Goal: Use online tool/utility: Use online tool/utility

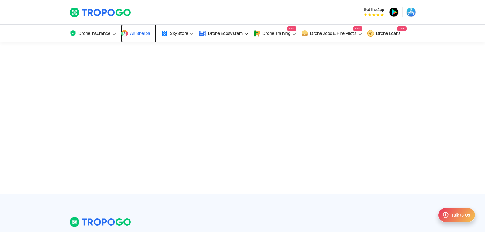
click at [135, 29] on link "Air Sherpa" at bounding box center [138, 34] width 35 height 18
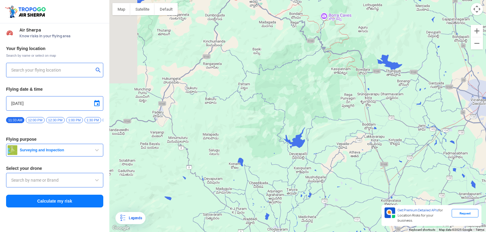
click at [416, 142] on div at bounding box center [297, 116] width 377 height 232
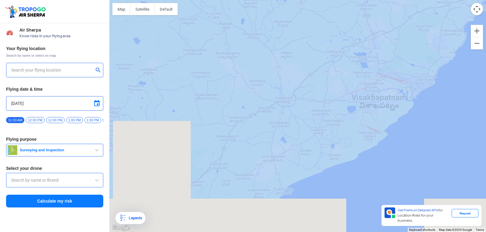
drag, startPoint x: 341, startPoint y: 167, endPoint x: 298, endPoint y: 26, distance: 147.9
click at [295, 0] on html "Location Risk Score Air Sherpa Know risks in your flying area Your flying locat…" at bounding box center [243, 116] width 486 height 232
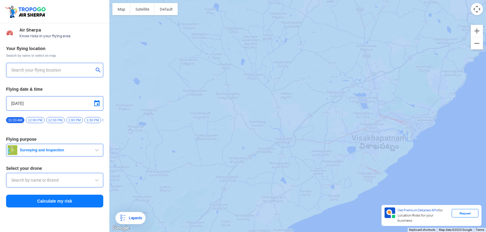
click at [318, 89] on div at bounding box center [297, 116] width 377 height 232
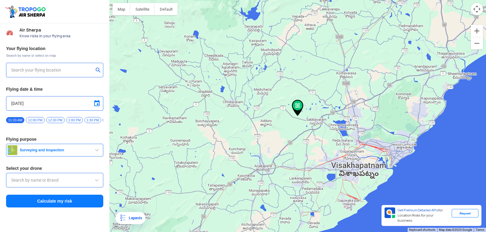
type input "[PERSON_NAME], Antakapalle, [GEOGRAPHIC_DATA] 531035, [GEOGRAPHIC_DATA]"
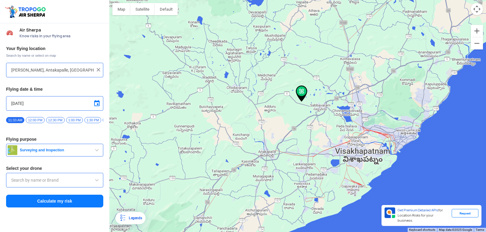
drag, startPoint x: 321, startPoint y: 151, endPoint x: 331, endPoint y: 123, distance: 29.6
click at [331, 123] on div at bounding box center [297, 116] width 377 height 232
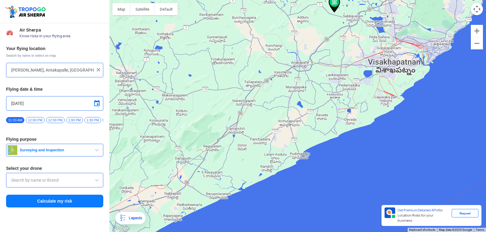
drag, startPoint x: 331, startPoint y: 123, endPoint x: 358, endPoint y: 46, distance: 81.1
click at [358, 46] on div at bounding box center [297, 116] width 377 height 232
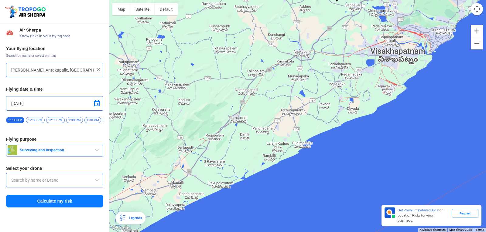
click at [60, 67] on input "[PERSON_NAME], Antakapalle, [GEOGRAPHIC_DATA] 531035, [GEOGRAPHIC_DATA]" at bounding box center [52, 70] width 82 height 7
click at [101, 67] on img at bounding box center [98, 70] width 6 height 6
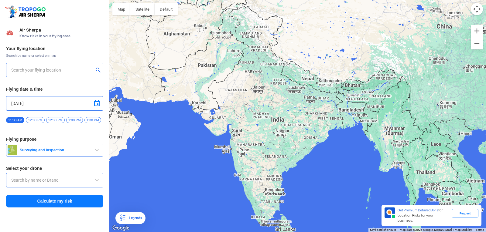
click at [11, 68] on div at bounding box center [54, 70] width 97 height 15
type input "[STREET_ADDRESS]"
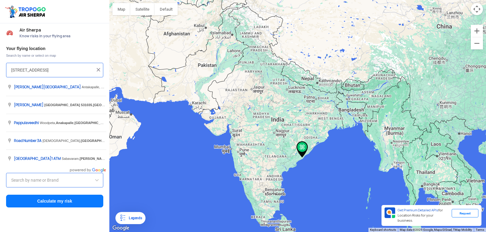
click at [12, 70] on input "[STREET_ADDRESS]" at bounding box center [52, 70] width 82 height 7
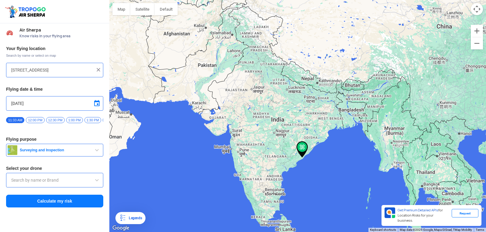
click at [97, 68] on img at bounding box center [98, 70] width 6 height 6
click at [20, 60] on div "Your flying location Search by name or select on map Flying date & time [DATE] …" at bounding box center [54, 127] width 109 height 169
click at [12, 70] on input "text" at bounding box center [52, 70] width 82 height 7
click at [0, 70] on div "Your flying location Search by name or select on map Flying date & time [DATE] …" at bounding box center [54, 127] width 109 height 169
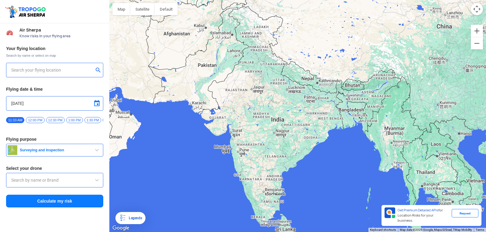
click at [0, 71] on div "Your flying location Search by name or select on map Flying date & time [DATE] …" at bounding box center [54, 127] width 109 height 169
drag, startPoint x: 0, startPoint y: 71, endPoint x: 108, endPoint y: 188, distance: 158.9
click at [67, 136] on div "Your flying location Search by name or select on map Flying date & time [DATE] …" at bounding box center [54, 127] width 109 height 169
click at [40, 74] on input "text" at bounding box center [52, 70] width 82 height 7
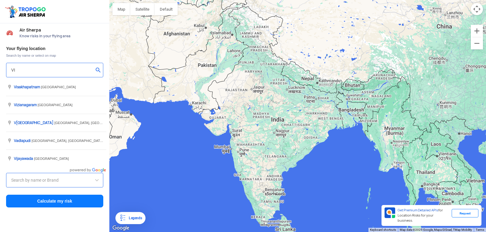
type input "VII"
click at [18, 71] on input "VII" at bounding box center [52, 70] width 82 height 7
click at [18, 70] on input "VII" at bounding box center [52, 70] width 82 height 7
click at [13, 70] on input "VII" at bounding box center [52, 70] width 82 height 7
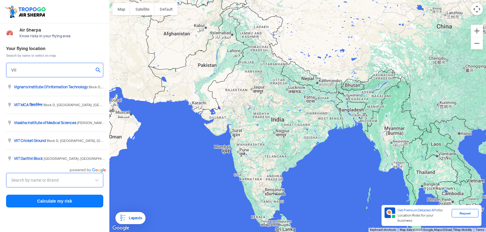
click at [13, 70] on input "VII" at bounding box center [52, 70] width 82 height 7
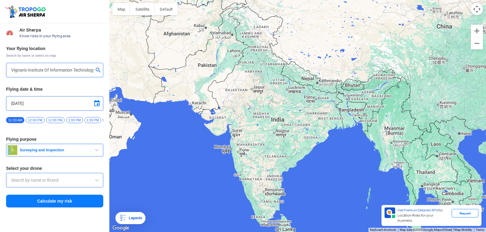
type input "[GEOGRAPHIC_DATA], [GEOGRAPHIC_DATA] 530049, [GEOGRAPHIC_DATA]"
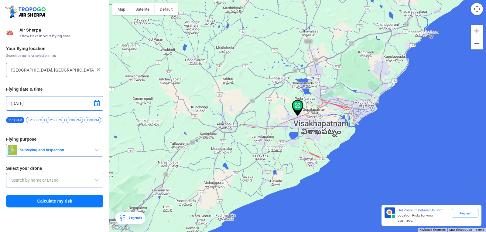
click at [38, 103] on input "[DATE]" at bounding box center [54, 103] width 87 height 7
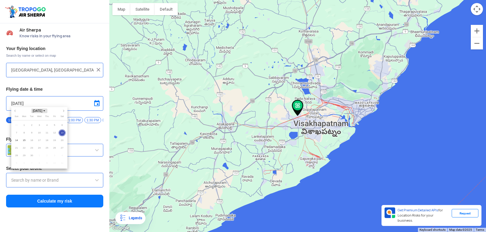
click at [38, 111] on span "[DATE]" at bounding box center [39, 111] width 16 height 5
click at [43, 101] on div at bounding box center [243, 116] width 486 height 232
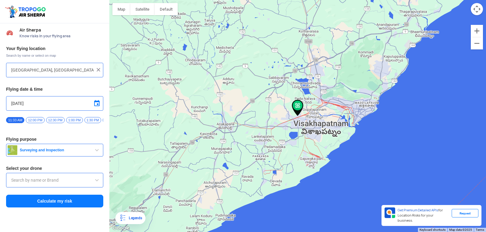
click at [38, 116] on div "Your flying location Search by name or select on map [GEOGRAPHIC_DATA], [GEOGRA…" at bounding box center [54, 127] width 109 height 169
click at [36, 118] on div "Your flying location Search by name or select on map [GEOGRAPHIC_DATA], [GEOGRA…" at bounding box center [54, 127] width 109 height 169
click at [36, 118] on span "12:00 PM" at bounding box center [35, 120] width 19 height 6
click at [98, 148] on button "Surveying and Inspection" at bounding box center [54, 150] width 97 height 13
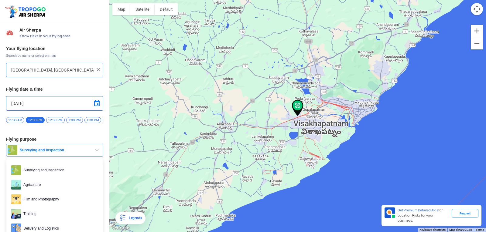
scroll to position [30, 0]
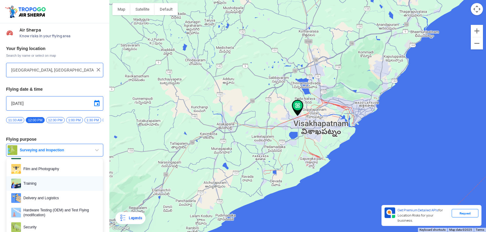
click at [48, 187] on span "Training" at bounding box center [59, 184] width 77 height 10
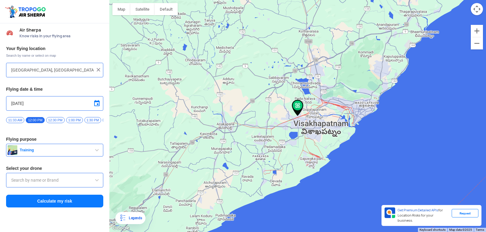
click at [39, 184] on input "text" at bounding box center [54, 180] width 87 height 7
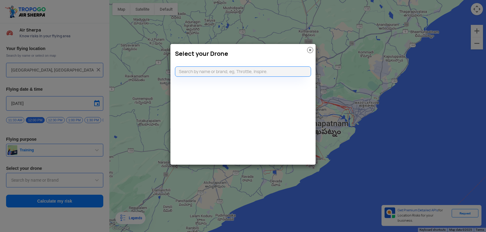
drag, startPoint x: 58, startPoint y: 131, endPoint x: 74, endPoint y: 126, distance: 16.8
click at [74, 126] on modal-container "Select your Drone" at bounding box center [243, 116] width 486 height 232
click at [309, 46] on div "Select your Drone" at bounding box center [242, 52] width 145 height 16
click at [102, 87] on modal-container "Select your Drone" at bounding box center [243, 116] width 486 height 232
drag, startPoint x: 102, startPoint y: 87, endPoint x: 109, endPoint y: 85, distance: 7.2
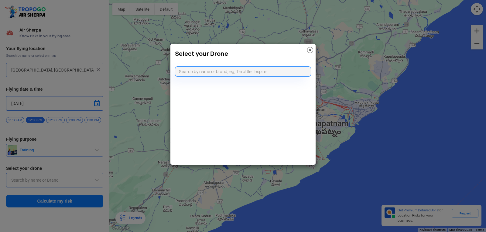
click at [102, 87] on modal-container "Select your Drone" at bounding box center [243, 116] width 486 height 232
click at [116, 84] on modal-container "Select your Drone" at bounding box center [243, 116] width 486 height 232
drag, startPoint x: 104, startPoint y: 82, endPoint x: 312, endPoint y: 50, distance: 210.9
click at [312, 50] on img at bounding box center [310, 50] width 6 height 6
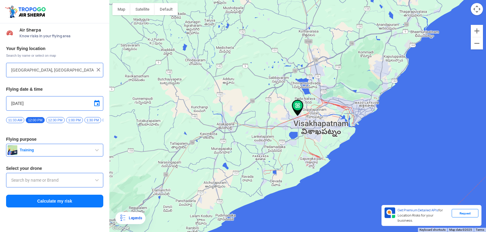
click at [31, 70] on input "[GEOGRAPHIC_DATA], [GEOGRAPHIC_DATA] 530049, [GEOGRAPHIC_DATA]" at bounding box center [52, 70] width 82 height 7
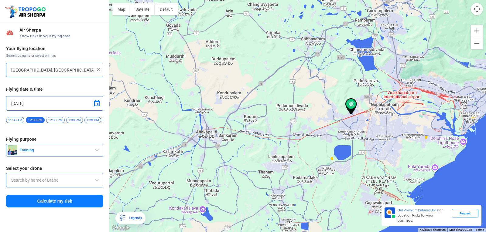
drag, startPoint x: 436, startPoint y: 160, endPoint x: 309, endPoint y: 140, distance: 128.9
click at [317, 141] on div at bounding box center [297, 116] width 377 height 232
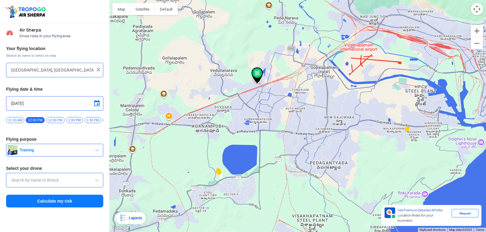
click at [42, 171] on h3 "Select your drone" at bounding box center [54, 169] width 97 height 4
click at [43, 183] on input "text" at bounding box center [54, 180] width 87 height 7
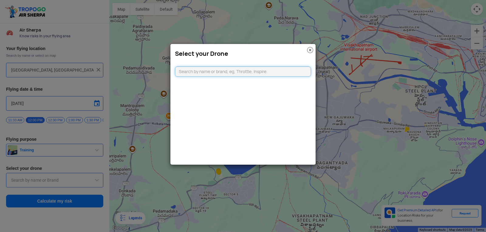
click at [236, 73] on input "text" at bounding box center [243, 72] width 136 height 10
type input "[PERSON_NAME]"
click at [308, 50] on img at bounding box center [310, 50] width 6 height 6
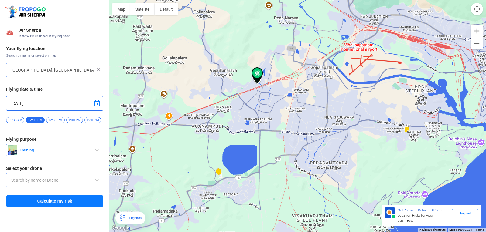
click at [75, 153] on span "Training" at bounding box center [55, 150] width 76 height 5
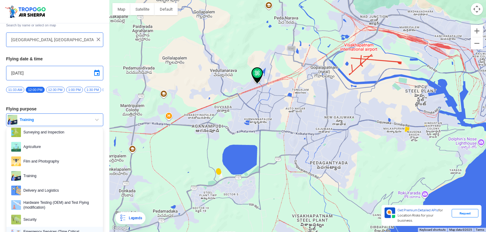
scroll to position [0, 0]
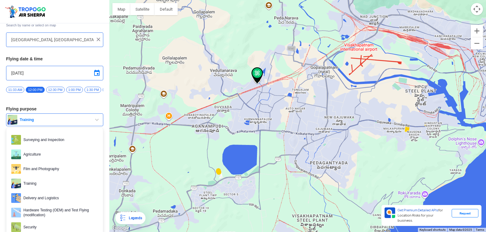
click at [97, 122] on span "button" at bounding box center [96, 119] width 7 height 7
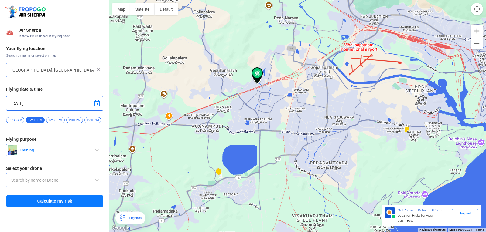
click at [38, 181] on input "text" at bounding box center [54, 180] width 87 height 7
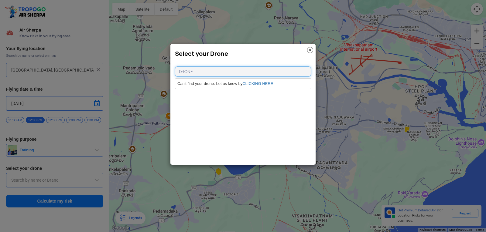
type input "DRONE"
click at [257, 82] on link "CLICKING HERE" at bounding box center [258, 83] width 31 height 5
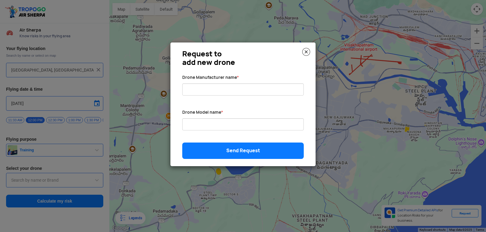
click at [238, 150] on div "Send Request" at bounding box center [243, 151] width 131 height 16
click at [307, 52] on img at bounding box center [306, 52] width 8 height 8
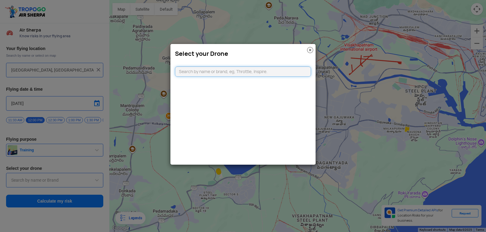
click at [273, 75] on input "text" at bounding box center [243, 72] width 136 height 10
type input "MICRO DRONR"
click at [263, 87] on li "Can't find your drone. Let us know by CLICKING HERE" at bounding box center [243, 84] width 136 height 10
click at [266, 82] on link "CLICKING HERE" at bounding box center [258, 83] width 31 height 5
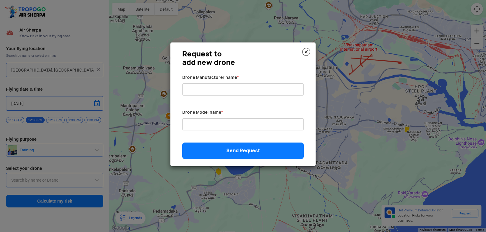
click at [306, 54] on img at bounding box center [306, 52] width 8 height 8
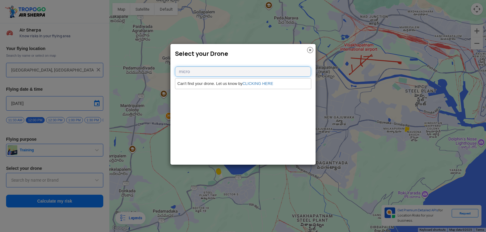
type input "micro"
click at [197, 71] on input "micro" at bounding box center [243, 72] width 136 height 10
drag, startPoint x: 308, startPoint y: 43, endPoint x: 308, endPoint y: 48, distance: 4.3
click at [308, 46] on modal-container "Select your Drone micro Can't find your drone. Let us know by CLICKING HERE" at bounding box center [243, 116] width 486 height 232
click at [308, 48] on img at bounding box center [310, 50] width 6 height 6
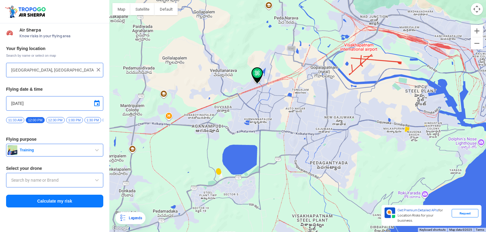
click at [22, 179] on div at bounding box center [54, 180] width 97 height 15
click at [22, 180] on div at bounding box center [54, 180] width 97 height 15
click at [73, 184] on input "text" at bounding box center [54, 180] width 87 height 7
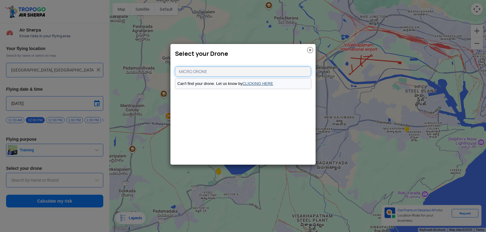
type input "MICRO DRONE"
click at [254, 83] on link "CLICKING HERE" at bounding box center [258, 83] width 31 height 5
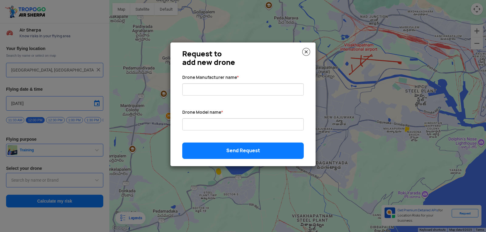
click at [147, 142] on modal-container "Request to add new drone Drone Manufacturer name * Drone Model name * Send Requ…" at bounding box center [243, 116] width 486 height 232
click at [73, 182] on modal-container "Request to add new drone Drone Manufacturer name * Drone Model name * Send Requ…" at bounding box center [243, 116] width 486 height 232
click at [307, 49] on img at bounding box center [306, 52] width 8 height 8
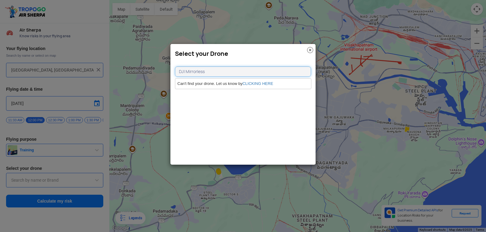
drag, startPoint x: 208, startPoint y: 72, endPoint x: 205, endPoint y: 74, distance: 3.7
click at [205, 74] on input "DJI Mirrorless" at bounding box center [243, 72] width 136 height 10
type input "DJI"
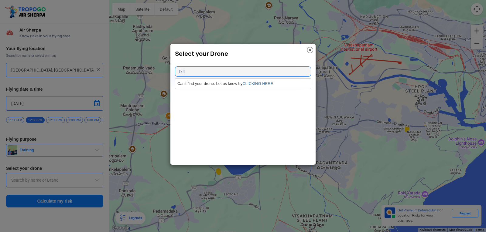
click at [202, 68] on div "DJI Can't find your drone. Let us know by CLICKING HERE" at bounding box center [242, 68] width 145 height 16
click at [202, 68] on input "DJI" at bounding box center [243, 72] width 136 height 10
click at [209, 77] on div "Select your Drone DJI Can't find your drone. Let us know by CLICKING HERE" at bounding box center [243, 105] width 146 height 122
click at [254, 115] on div "Select your Drone DJI Can't find your drone. Let us know by CLICKING HERE" at bounding box center [243, 105] width 146 height 122
drag, startPoint x: 249, startPoint y: 85, endPoint x: 252, endPoint y: 82, distance: 4.1
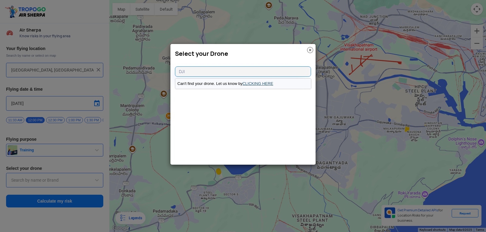
click at [252, 82] on link "CLICKING HERE" at bounding box center [258, 83] width 31 height 5
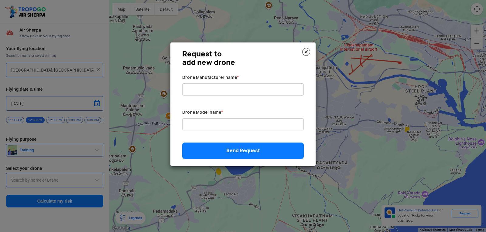
click at [310, 47] on div "Request to add new drone Drone Manufacturer name * Drone Model name * Send Requ…" at bounding box center [242, 105] width 145 height 124
click at [308, 48] on img at bounding box center [306, 52] width 8 height 8
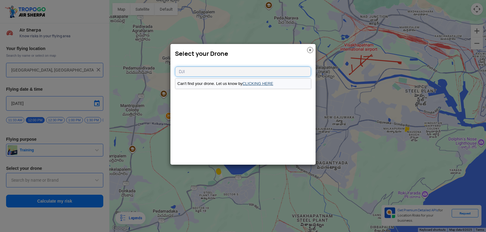
type input "DJI"
click at [268, 84] on link "CLICKING HERE" at bounding box center [258, 83] width 31 height 5
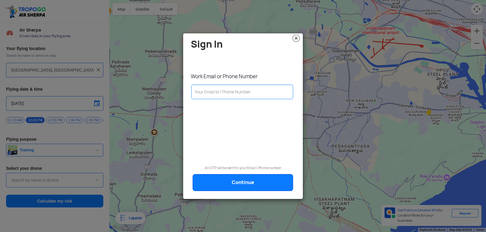
drag, startPoint x: 269, startPoint y: 81, endPoint x: 291, endPoint y: 63, distance: 29.2
click at [291, 63] on body "Location Risk Score Air Sherpa Know risks in your flying area Your flying locat…" at bounding box center [243, 116] width 486 height 232
click at [295, 35] on img at bounding box center [296, 38] width 7 height 7
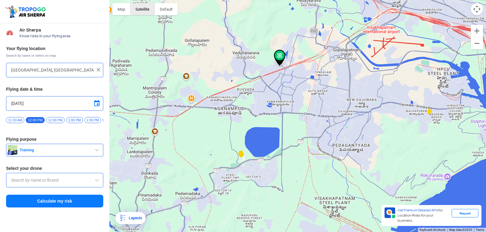
click at [150, 7] on button "Satellite" at bounding box center [142, 9] width 24 height 12
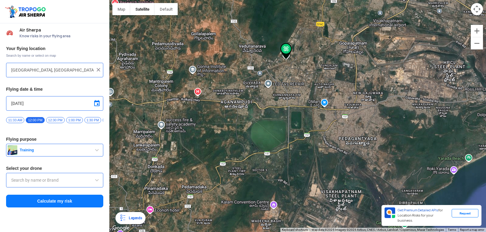
click at [289, 47] on img at bounding box center [286, 51] width 12 height 16
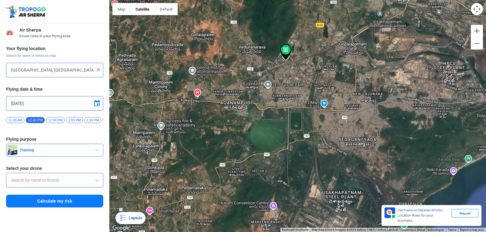
click at [287, 49] on img at bounding box center [286, 52] width 12 height 16
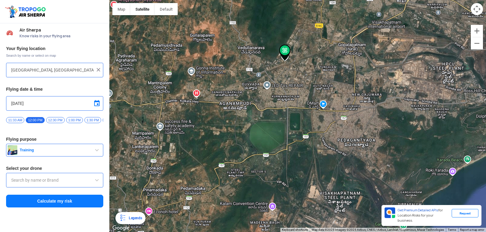
click at [286, 49] on img at bounding box center [285, 53] width 12 height 16
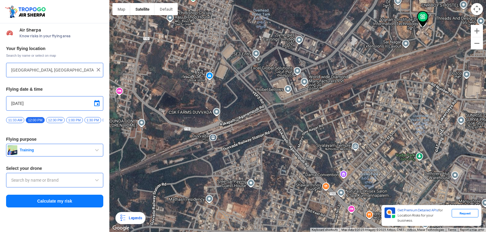
drag, startPoint x: 202, startPoint y: 155, endPoint x: 388, endPoint y: -26, distance: 259.8
click at [388, 0] on html "Location Risk Score Air Sherpa Know risks in your flying area Your flying locat…" at bounding box center [243, 116] width 486 height 232
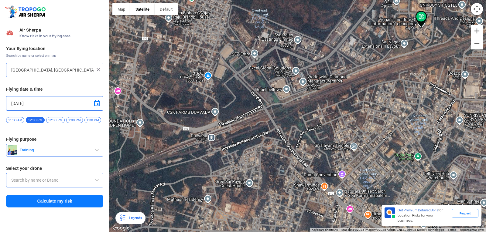
click at [302, 79] on div at bounding box center [297, 116] width 377 height 232
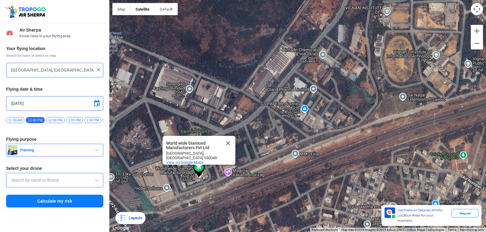
click at [384, 10] on div "World wide Diamond Manufacturers Pvt Ltd World wide Diamond Manufacturers Pvt L…" at bounding box center [297, 116] width 377 height 232
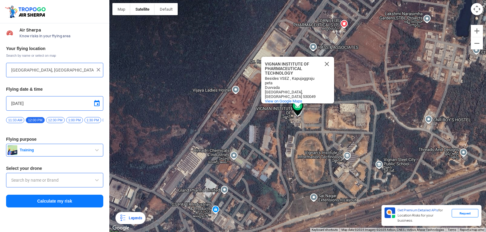
click at [292, 145] on div "VIGNAN INSTITUTE OF PHARMACEUTICAL TECHNOLOGY [GEOGRAPHIC_DATA] TECHNOLOGY Besi…" at bounding box center [297, 116] width 377 height 232
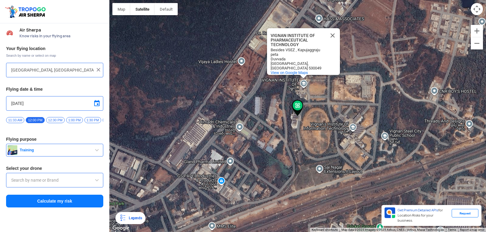
click at [354, 126] on div "VIGNAN INSTITUTE OF PHARMACEUTICAL TECHNOLOGY [GEOGRAPHIC_DATA] TECHNOLOGY Besi…" at bounding box center [297, 116] width 377 height 232
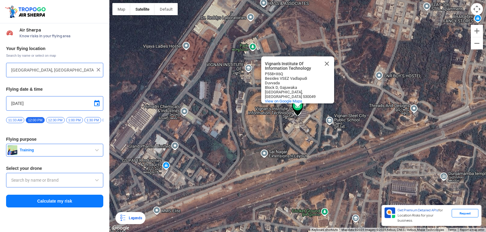
click at [226, 98] on div "Vignan's Institute Of Information Technology Vignan's Institute Of Information …" at bounding box center [297, 116] width 377 height 232
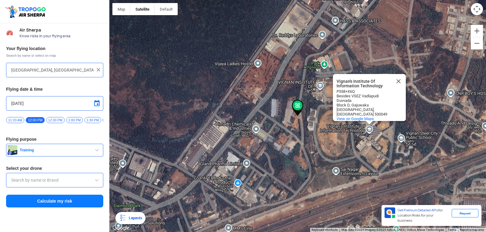
click at [155, 87] on div "Vignan's Institute Of Information Technology Vignan's Institute Of Information …" at bounding box center [297, 116] width 377 height 232
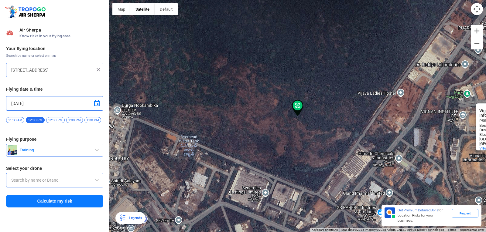
drag, startPoint x: 160, startPoint y: 87, endPoint x: 188, endPoint y: 84, distance: 29.0
click at [163, 87] on div "Vignan's Institute Of Information Technology Vignan's Institute Of Information …" at bounding box center [297, 116] width 377 height 232
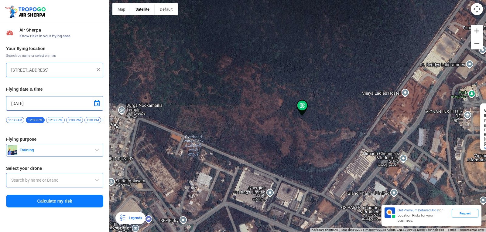
click at [416, 133] on div "Vignan's Institute Of Information Technology Vignan's Institute Of Information …" at bounding box center [297, 116] width 377 height 232
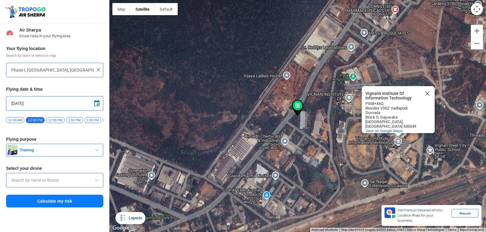
drag, startPoint x: 320, startPoint y: 125, endPoint x: 328, endPoint y: 129, distance: 9.1
click at [320, 125] on div "Vignan's Institute Of Information Technology Vignan's Institute Of Information …" at bounding box center [297, 116] width 377 height 232
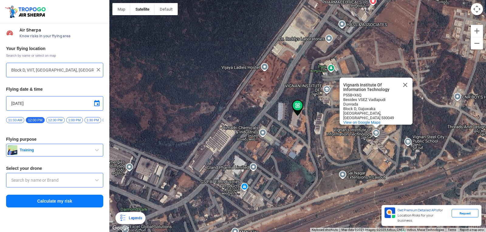
click at [339, 132] on div "Vignan's Institute Of Information Technology Vignan's Institute Of Information …" at bounding box center [297, 116] width 377 height 232
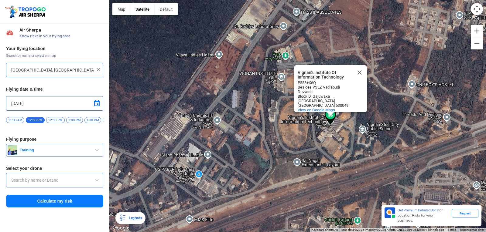
click at [339, 132] on div "Vignan's Institute Of Information Technology Vignan's Institute Of Information …" at bounding box center [297, 116] width 377 height 232
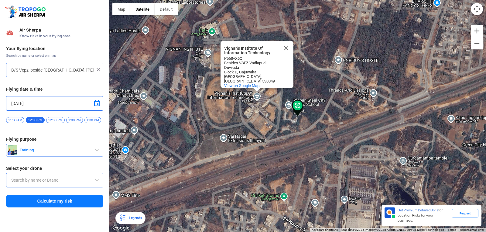
click at [216, 90] on div "Vignan's Institute Of Information Technology Vignan's Institute Of Information …" at bounding box center [297, 116] width 377 height 232
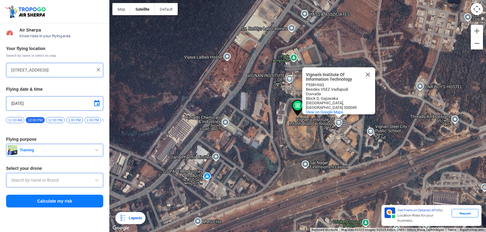
click at [334, 119] on div "Vignan's Institute Of Information Technology Vignan's Institute Of Information …" at bounding box center [297, 116] width 377 height 232
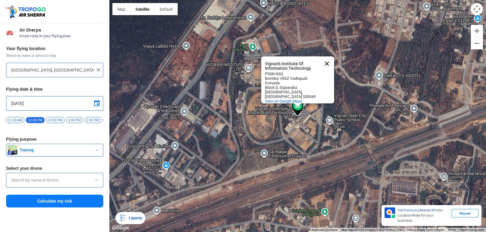
click at [329, 57] on button "Close" at bounding box center [327, 64] width 15 height 15
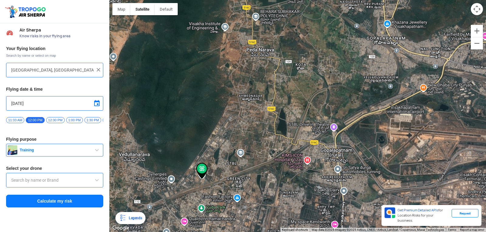
drag, startPoint x: 292, startPoint y: 82, endPoint x: 287, endPoint y: 147, distance: 65.0
click at [287, 147] on div at bounding box center [297, 116] width 377 height 232
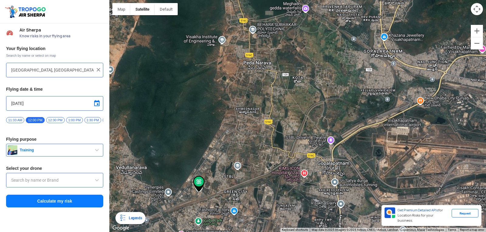
drag, startPoint x: 296, startPoint y: 56, endPoint x: 286, endPoint y: 161, distance: 105.0
click at [286, 158] on div at bounding box center [297, 116] width 377 height 232
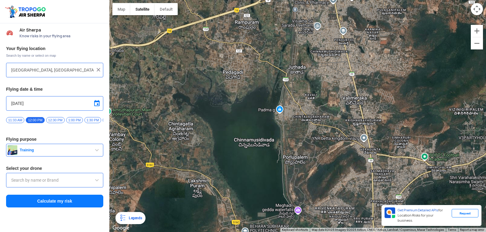
drag, startPoint x: 307, startPoint y: 103, endPoint x: 357, endPoint y: 2, distance: 113.5
click at [353, 10] on div at bounding box center [297, 116] width 377 height 232
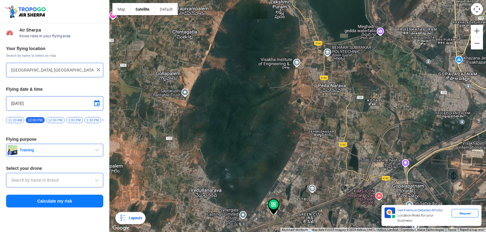
drag, startPoint x: 306, startPoint y: 157, endPoint x: 304, endPoint y: 146, distance: 10.9
click at [304, 147] on div at bounding box center [297, 116] width 377 height 232
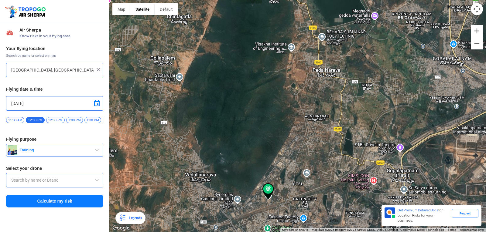
drag, startPoint x: 367, startPoint y: 177, endPoint x: 351, endPoint y: 152, distance: 29.8
click at [351, 152] on div at bounding box center [297, 116] width 377 height 232
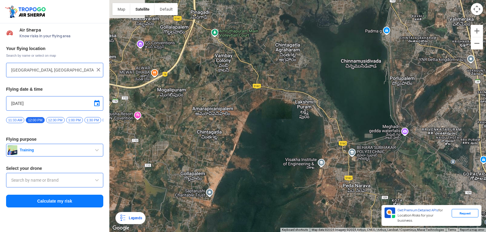
drag, startPoint x: 281, startPoint y: 19, endPoint x: 300, endPoint y: 181, distance: 163.3
click at [297, 167] on div at bounding box center [297, 116] width 377 height 232
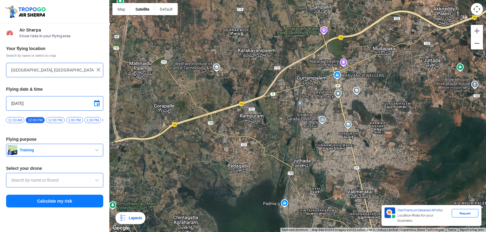
drag, startPoint x: 289, startPoint y: 181, endPoint x: 155, endPoint y: 189, distance: 134.6
click at [155, 189] on div at bounding box center [297, 116] width 377 height 232
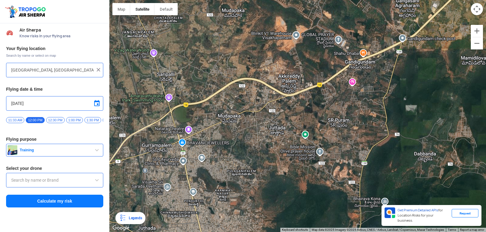
drag, startPoint x: 316, startPoint y: 115, endPoint x: 159, endPoint y: 184, distance: 171.7
click at [159, 184] on div at bounding box center [297, 116] width 377 height 232
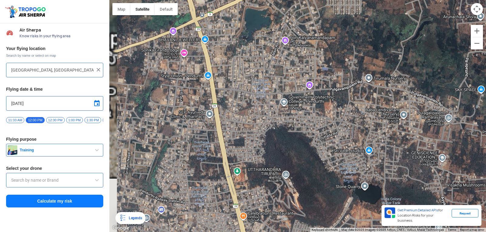
drag, startPoint x: 215, startPoint y: 179, endPoint x: 271, endPoint y: 168, distance: 57.6
click at [271, 168] on div at bounding box center [297, 116] width 377 height 232
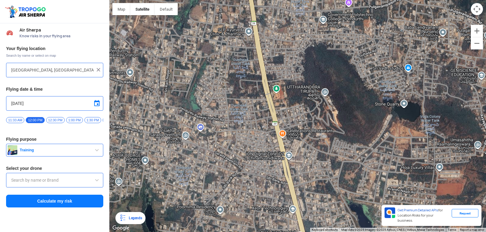
drag, startPoint x: 258, startPoint y: 165, endPoint x: 269, endPoint y: 23, distance: 141.8
click at [269, 23] on div at bounding box center [297, 116] width 377 height 232
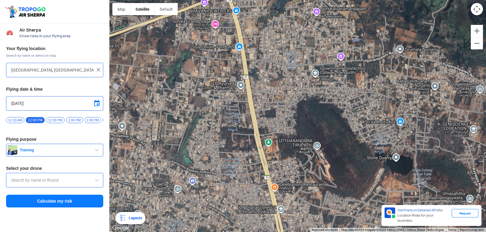
drag, startPoint x: 304, startPoint y: 172, endPoint x: 299, endPoint y: 232, distance: 60.1
click at [299, 232] on div at bounding box center [297, 116] width 377 height 232
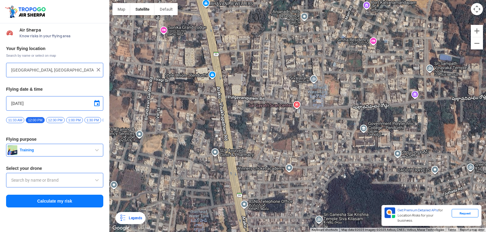
drag, startPoint x: 268, startPoint y: 67, endPoint x: 273, endPoint y: 151, distance: 84.3
click at [273, 149] on div at bounding box center [297, 116] width 377 height 232
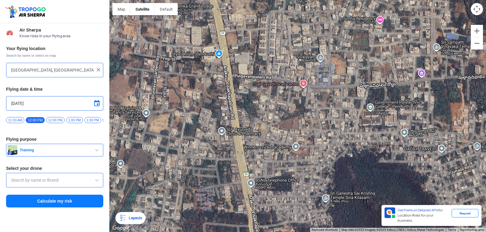
drag, startPoint x: 273, startPoint y: 151, endPoint x: 280, endPoint y: 127, distance: 24.9
click at [280, 127] on div at bounding box center [297, 116] width 377 height 232
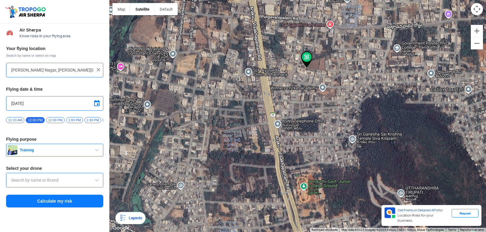
drag, startPoint x: 278, startPoint y: 155, endPoint x: 287, endPoint y: 108, distance: 47.6
click at [287, 108] on div at bounding box center [297, 116] width 377 height 232
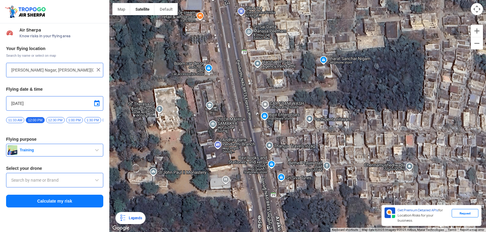
drag, startPoint x: 273, startPoint y: 170, endPoint x: 279, endPoint y: 81, distance: 88.9
click at [279, 81] on div at bounding box center [297, 116] width 377 height 232
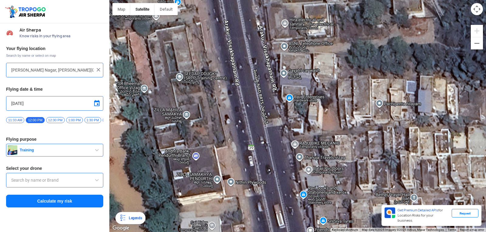
drag, startPoint x: 326, startPoint y: 156, endPoint x: 347, endPoint y: 155, distance: 20.7
click at [347, 155] on div at bounding box center [297, 116] width 377 height 232
click at [425, 113] on div at bounding box center [297, 116] width 377 height 232
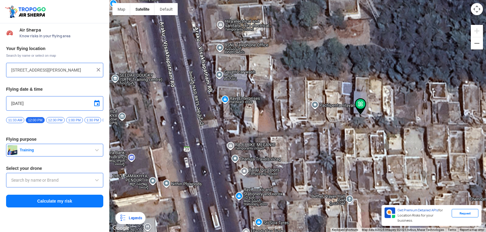
click at [420, 113] on div at bounding box center [297, 116] width 377 height 232
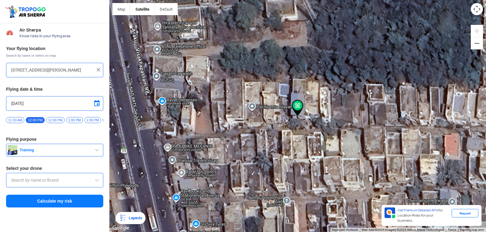
click at [284, 112] on div at bounding box center [297, 116] width 377 height 232
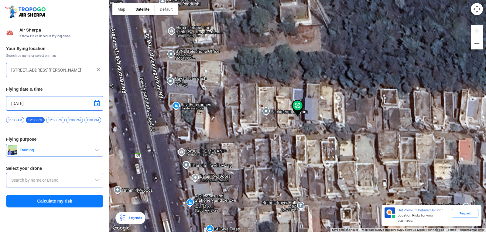
click at [293, 121] on div at bounding box center [297, 116] width 377 height 232
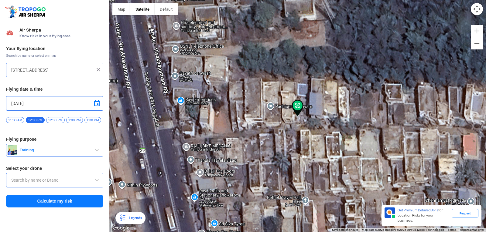
click at [293, 119] on div at bounding box center [297, 116] width 377 height 232
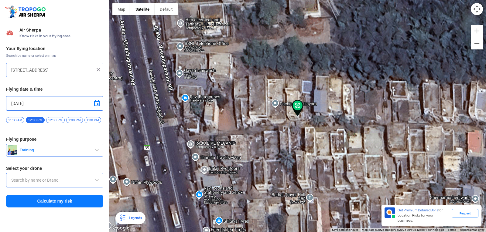
click at [293, 113] on img at bounding box center [298, 108] width 12 height 16
click at [292, 108] on img at bounding box center [298, 108] width 12 height 16
click at [281, 113] on div at bounding box center [297, 116] width 377 height 232
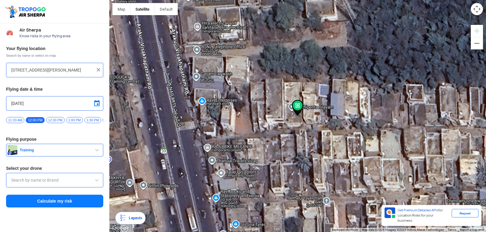
click at [330, 117] on div at bounding box center [297, 116] width 377 height 232
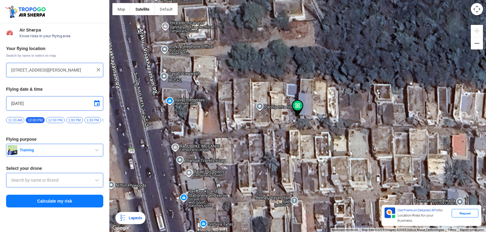
click at [302, 113] on img at bounding box center [298, 108] width 12 height 16
click at [298, 118] on div at bounding box center [297, 116] width 377 height 232
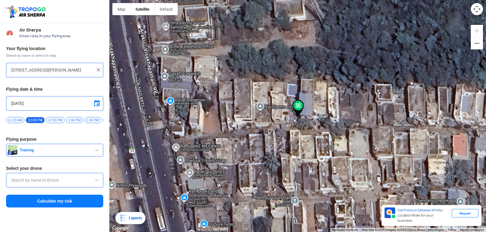
click at [306, 115] on div at bounding box center [297, 116] width 377 height 232
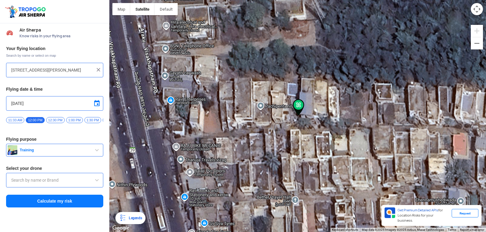
click at [309, 108] on div at bounding box center [297, 116] width 377 height 232
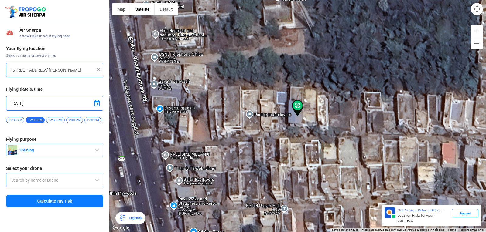
click at [304, 114] on div at bounding box center [297, 116] width 377 height 232
click at [309, 113] on div at bounding box center [297, 116] width 377 height 232
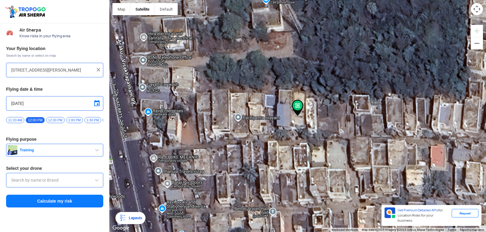
click at [309, 116] on div at bounding box center [297, 116] width 377 height 232
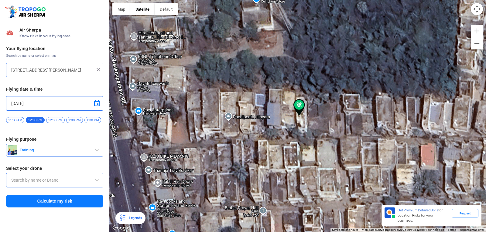
click at [261, 123] on div at bounding box center [297, 116] width 377 height 232
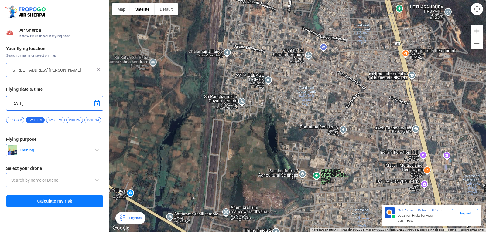
drag, startPoint x: 419, startPoint y: 27, endPoint x: 284, endPoint y: 26, distance: 134.9
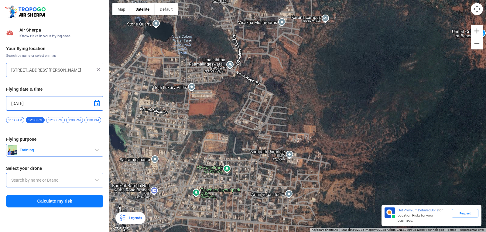
drag, startPoint x: 284, startPoint y: 26, endPoint x: 0, endPoint y: 84, distance: 290.1
click at [38, 49] on h3 "Your flying location" at bounding box center [54, 48] width 97 height 4
click at [0, 69] on div "Your flying location Search by name or select on map 12-[STREET_ADDRESS][PERSON…" at bounding box center [54, 127] width 109 height 169
drag, startPoint x: 73, startPoint y: 63, endPoint x: 308, endPoint y: 72, distance: 235.7
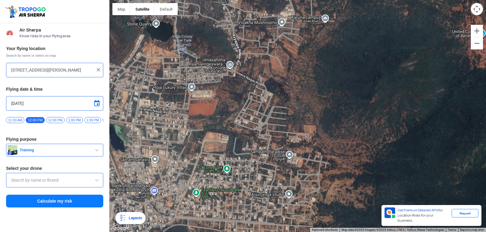
click at [320, 67] on div "Location Risk Score Air Sherpa Know risks in your flying area Your flying locat…" at bounding box center [243, 116] width 486 height 232
click at [260, 99] on div at bounding box center [297, 116] width 377 height 232
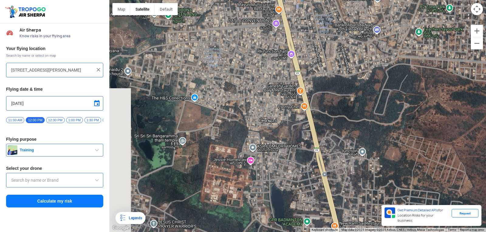
drag, startPoint x: 244, startPoint y: 136, endPoint x: 427, endPoint y: -25, distance: 243.3
click at [427, 0] on html "Location Risk Score Air Sherpa Know risks in your flying area Your flying locat…" at bounding box center [243, 116] width 486 height 232
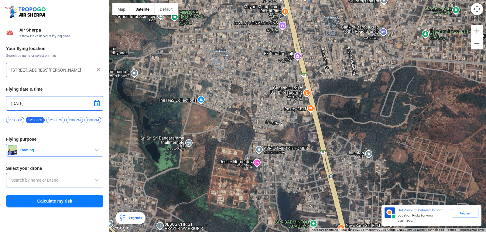
click at [371, 82] on div at bounding box center [297, 116] width 377 height 232
drag, startPoint x: 311, startPoint y: 161, endPoint x: 309, endPoint y: 150, distance: 11.8
click at [309, 151] on div at bounding box center [297, 116] width 377 height 232
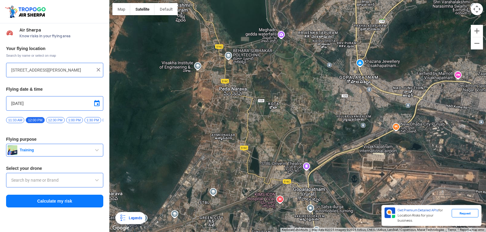
drag, startPoint x: 339, startPoint y: 177, endPoint x: 369, endPoint y: -26, distance: 205.7
click at [369, 0] on html "Location Risk Score Air Sherpa Know risks in your flying area Your flying locat…" at bounding box center [243, 116] width 486 height 232
click at [357, 27] on div at bounding box center [297, 116] width 377 height 232
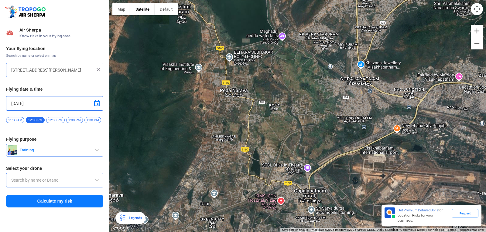
drag, startPoint x: 326, startPoint y: 127, endPoint x: 243, endPoint y: 114, distance: 84.5
click at [325, 127] on div at bounding box center [297, 116] width 377 height 232
click at [245, 113] on div at bounding box center [297, 116] width 377 height 232
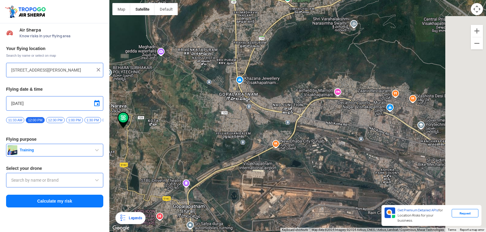
drag, startPoint x: 431, startPoint y: 167, endPoint x: 252, endPoint y: 181, distance: 179.2
click at [252, 181] on div at bounding box center [297, 116] width 377 height 232
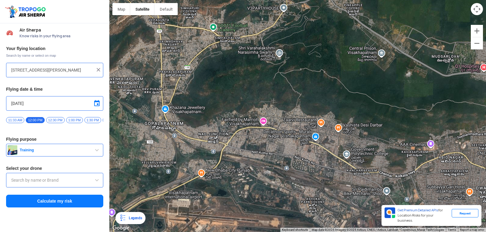
drag, startPoint x: 237, startPoint y: 142, endPoint x: 308, endPoint y: 149, distance: 70.9
click at [307, 149] on div at bounding box center [297, 116] width 377 height 232
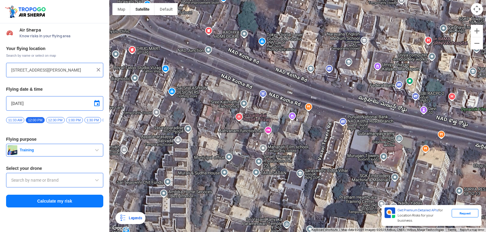
drag, startPoint x: 258, startPoint y: 57, endPoint x: 284, endPoint y: 116, distance: 64.9
click at [284, 116] on div at bounding box center [297, 116] width 377 height 232
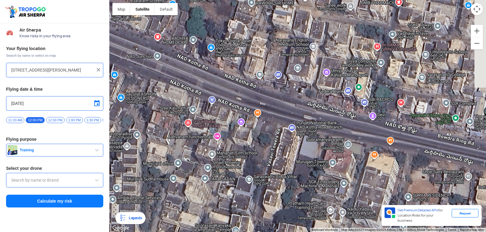
drag, startPoint x: 389, startPoint y: 109, endPoint x: 317, endPoint y: 107, distance: 72.1
click at [317, 107] on div at bounding box center [297, 116] width 377 height 232
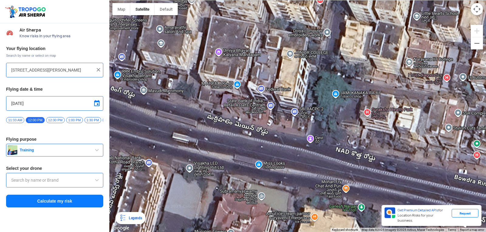
drag, startPoint x: 225, startPoint y: 114, endPoint x: 234, endPoint y: 119, distance: 10.6
click at [232, 118] on div at bounding box center [297, 116] width 377 height 232
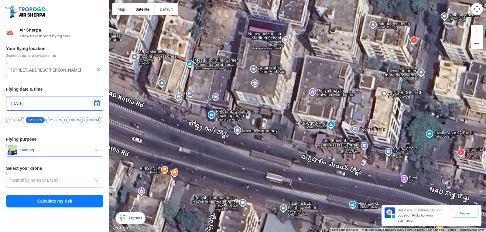
drag, startPoint x: 236, startPoint y: 103, endPoint x: 328, endPoint y: 142, distance: 99.7
click at [328, 142] on div at bounding box center [297, 116] width 377 height 232
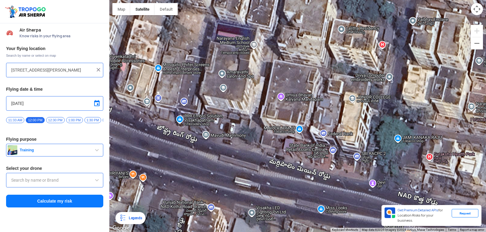
drag, startPoint x: 397, startPoint y: 130, endPoint x: 356, endPoint y: 129, distance: 41.9
click at [356, 129] on div at bounding box center [297, 116] width 377 height 232
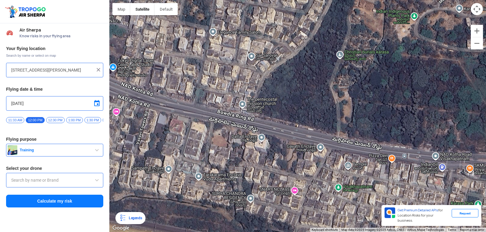
click at [284, 87] on div at bounding box center [297, 116] width 377 height 232
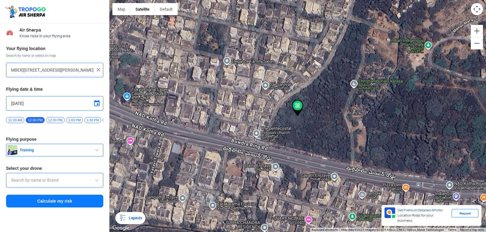
click at [284, 87] on div at bounding box center [297, 116] width 377 height 232
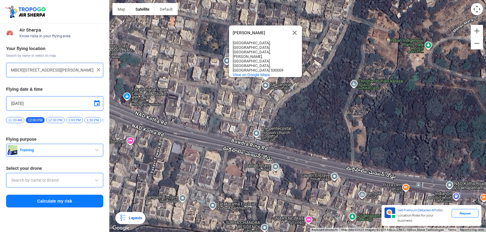
type input "[STREET_ADDRESS]"
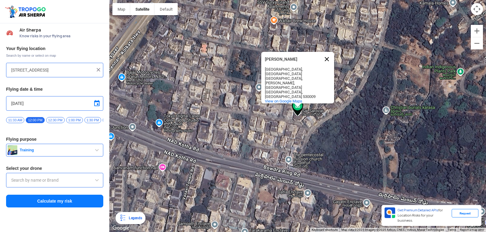
click at [325, 58] on button "Close" at bounding box center [327, 59] width 15 height 15
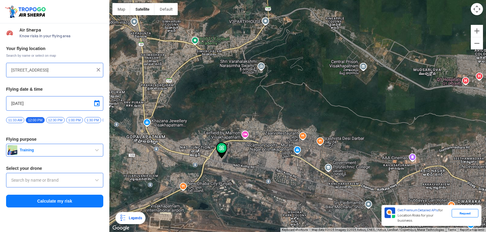
click at [99, 68] on img at bounding box center [98, 70] width 6 height 6
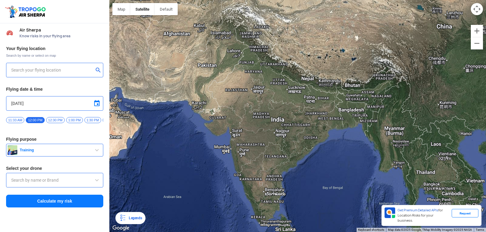
click at [11, 69] on div at bounding box center [54, 70] width 97 height 15
click at [22, 66] on div at bounding box center [54, 70] width 97 height 15
click at [21, 71] on input "text" at bounding box center [52, 70] width 82 height 7
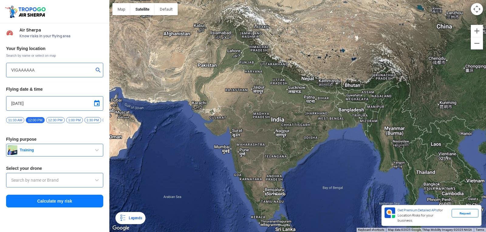
type input "VIGAAAAAA"
drag, startPoint x: 21, startPoint y: 71, endPoint x: 48, endPoint y: 62, distance: 28.3
click at [48, 62] on div "Your flying location Search by name or select on map VIGAAAAAA Flying date & ti…" at bounding box center [54, 127] width 109 height 169
click at [41, 68] on input "VIGAAAAAA" at bounding box center [52, 70] width 82 height 7
click at [35, 69] on input "VIGAAAAAA" at bounding box center [52, 70] width 82 height 7
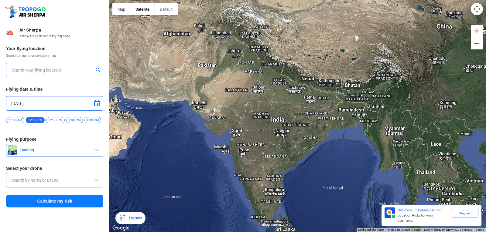
click at [35, 69] on input "text" at bounding box center [52, 70] width 82 height 7
type input "[GEOGRAPHIC_DATA], [GEOGRAPHIC_DATA] 530049, [GEOGRAPHIC_DATA]"
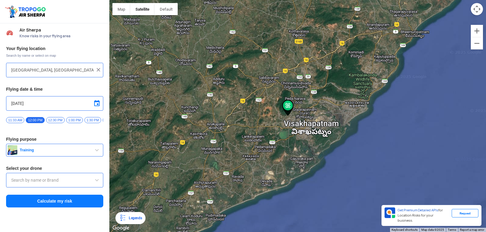
click at [355, 174] on div at bounding box center [297, 116] width 377 height 232
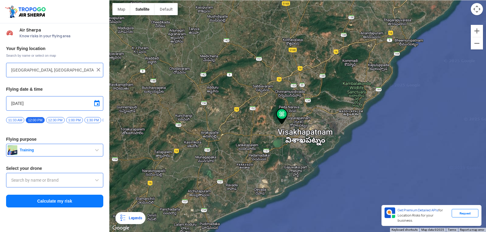
drag, startPoint x: 397, startPoint y: 46, endPoint x: 399, endPoint y: 49, distance: 3.5
click at [399, 49] on div at bounding box center [297, 116] width 377 height 232
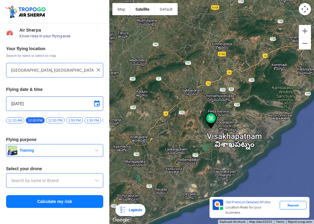
drag, startPoint x: 184, startPoint y: 26, endPoint x: 197, endPoint y: 35, distance: 15.4
click at [197, 35] on div at bounding box center [211, 112] width 205 height 224
